Goal: Task Accomplishment & Management: Use online tool/utility

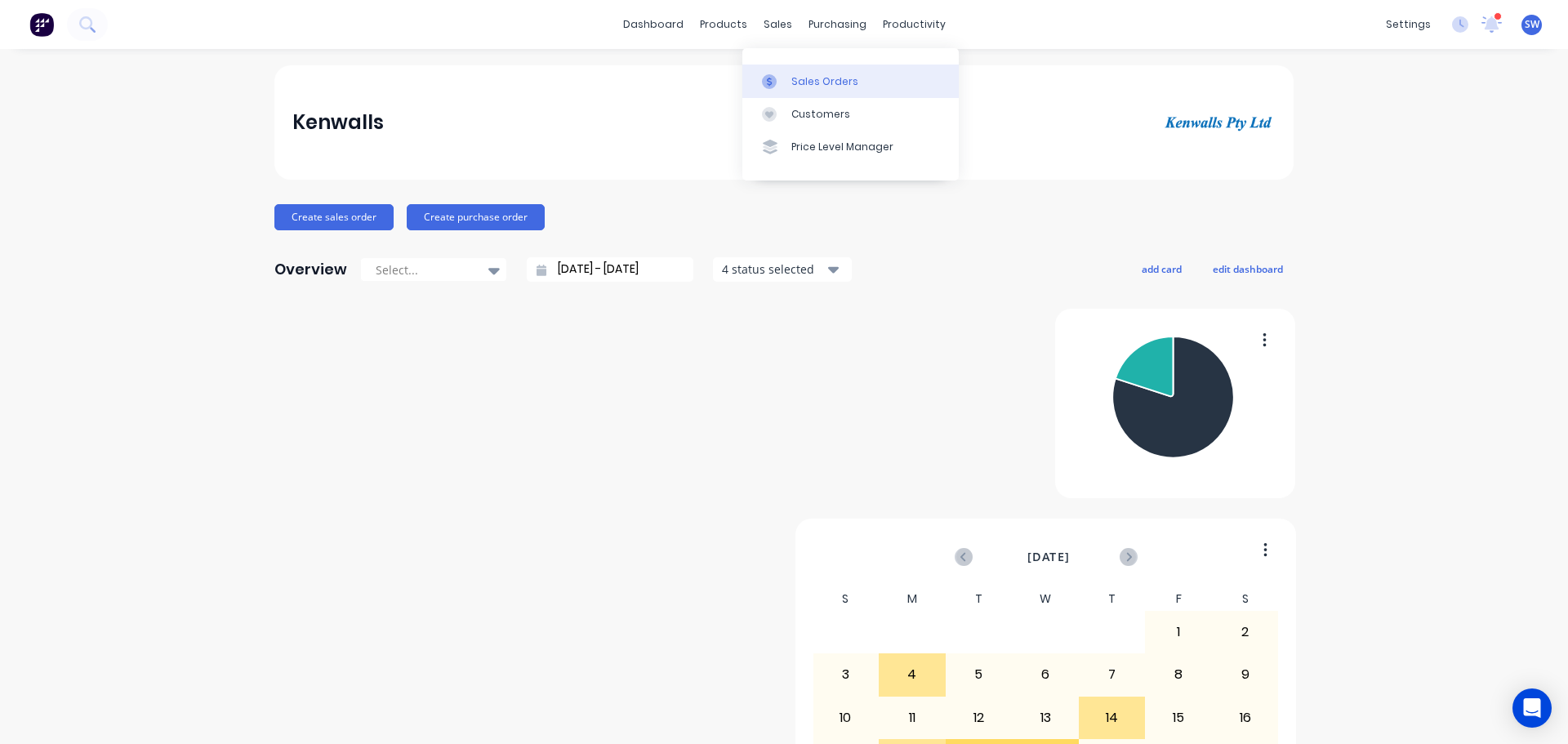
click at [832, 89] on div "Sales Orders" at bounding box center [824, 82] width 67 height 15
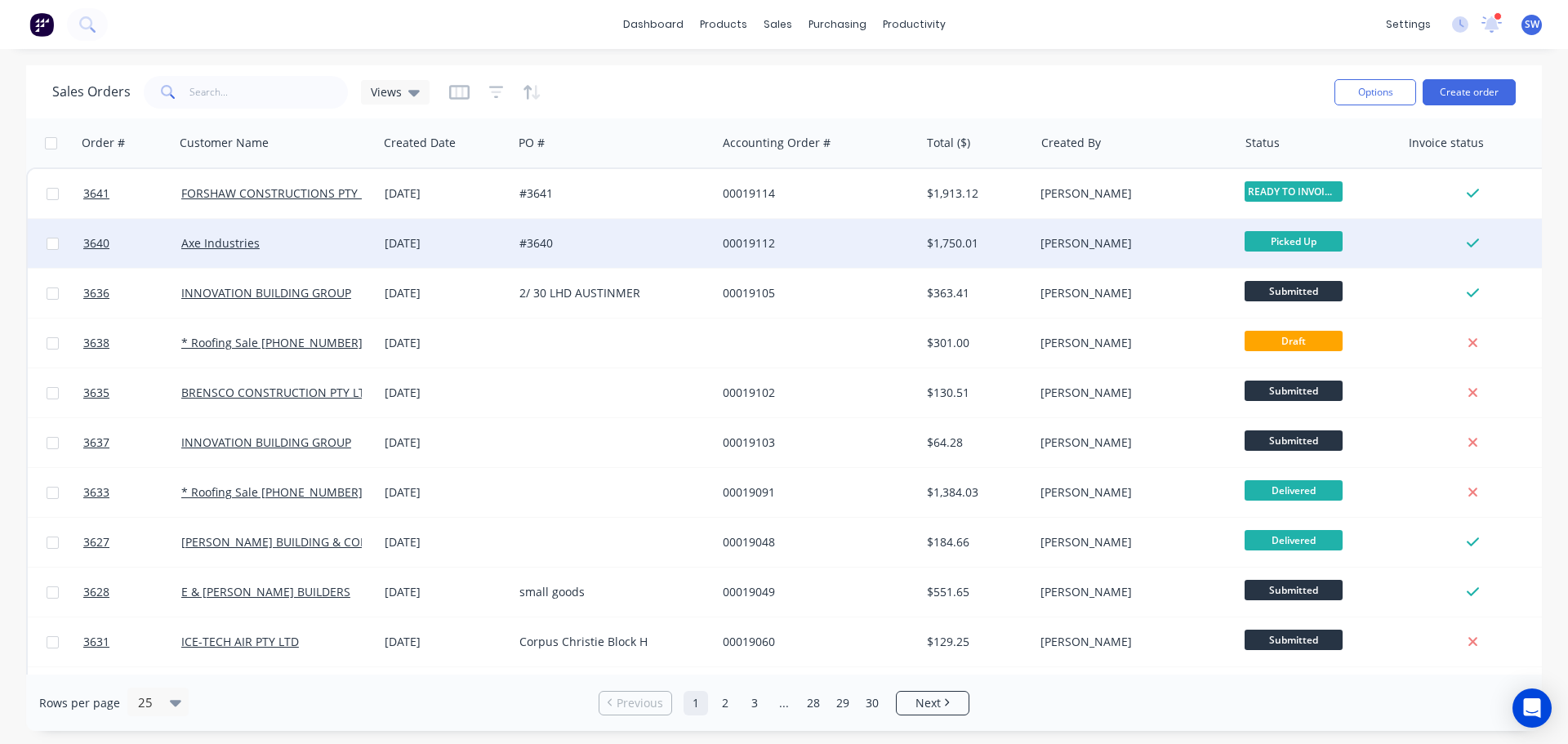
click at [311, 255] on div "Axe Industries" at bounding box center [276, 244] width 204 height 49
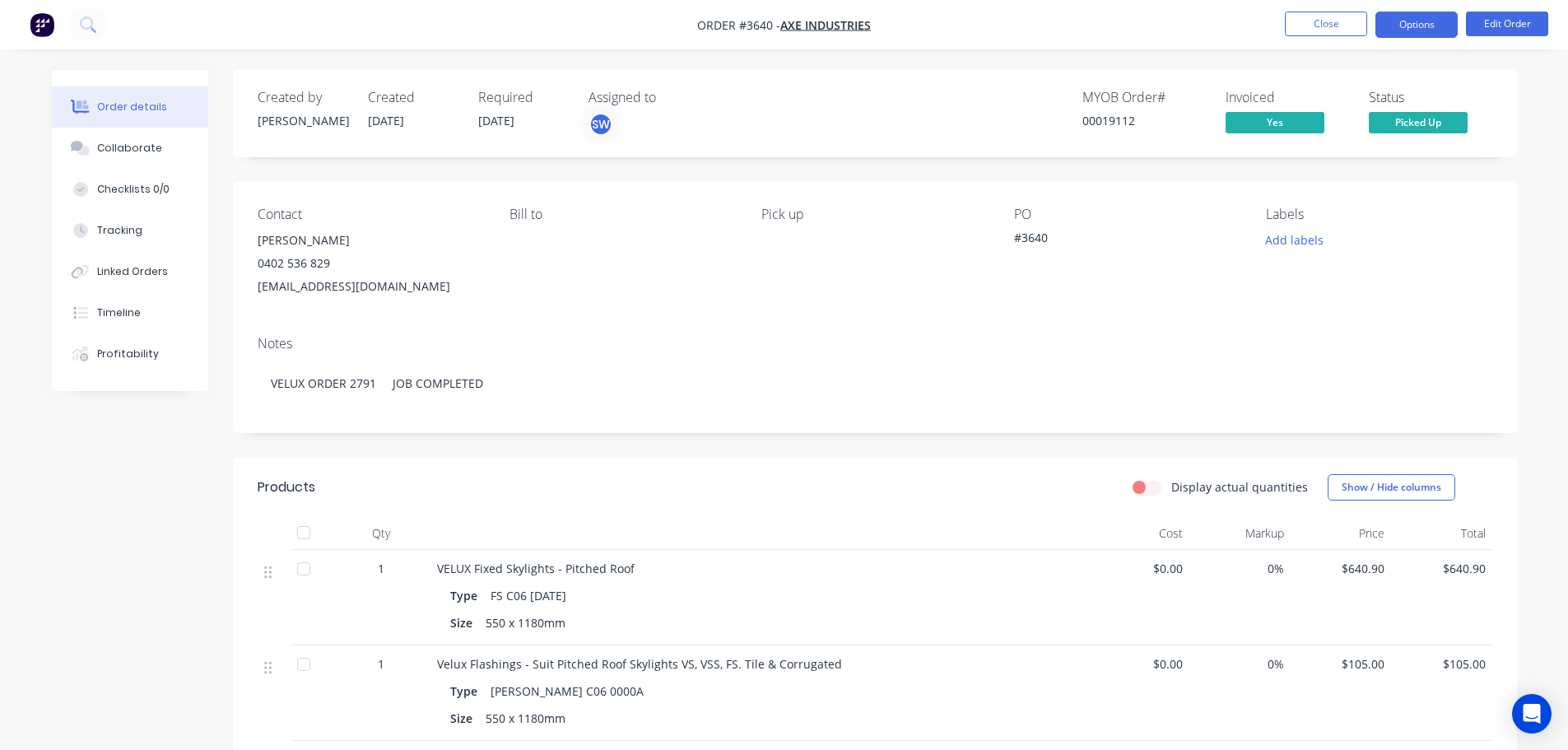
click at [1428, 26] on button "Options" at bounding box center [1416, 25] width 82 height 27
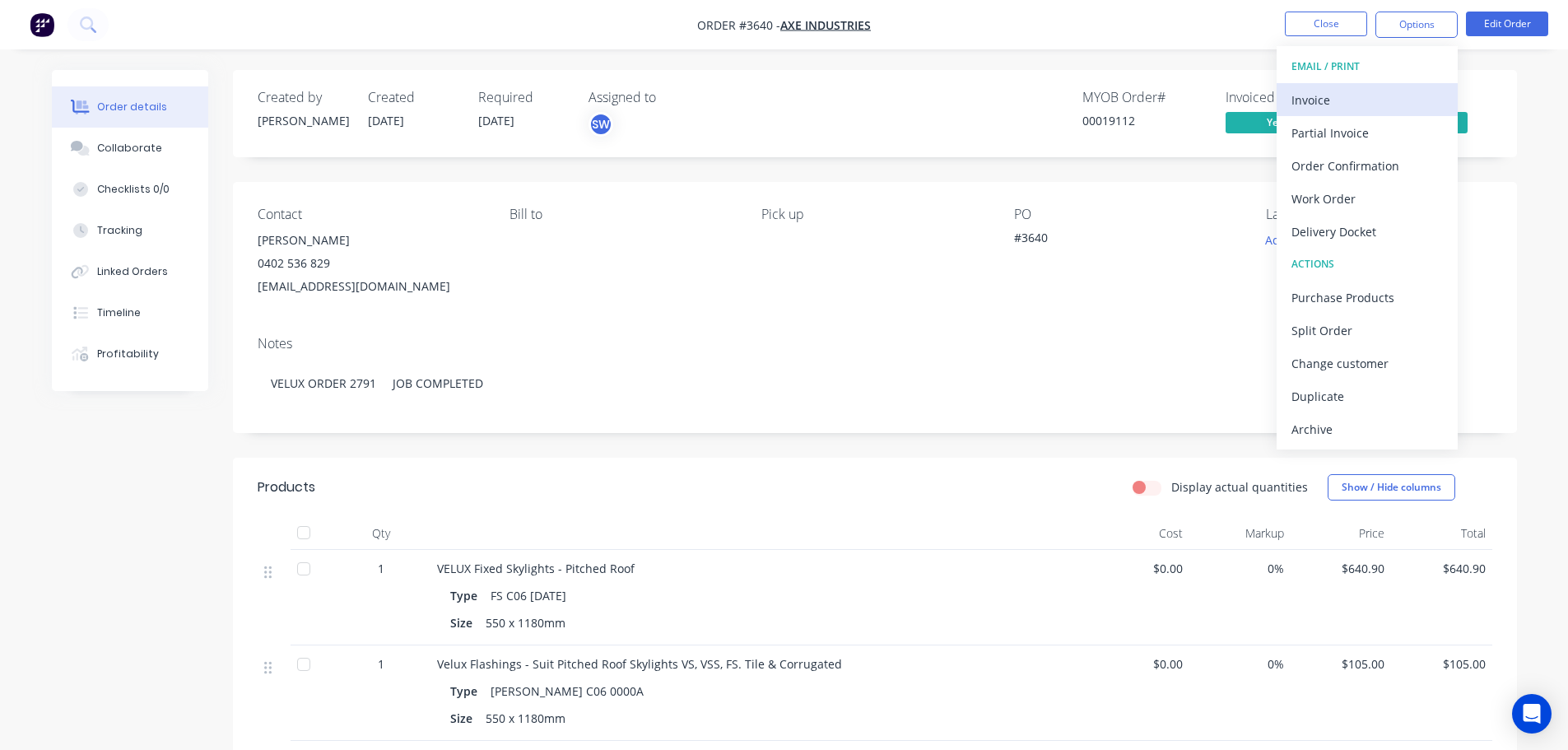
click at [1370, 110] on div "Invoice" at bounding box center [1367, 99] width 152 height 24
